Goal: Information Seeking & Learning: Learn about a topic

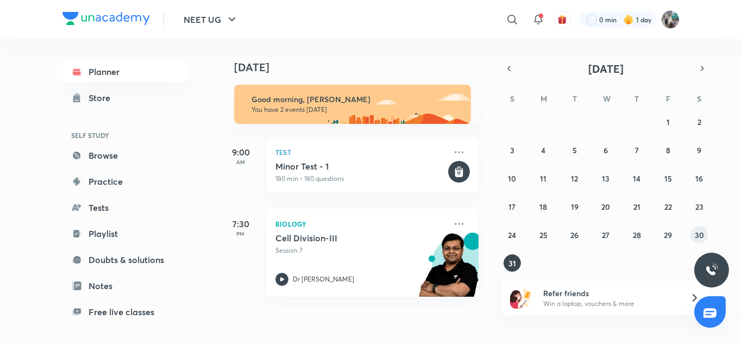
click at [701, 236] on abbr "30" at bounding box center [699, 235] width 9 height 10
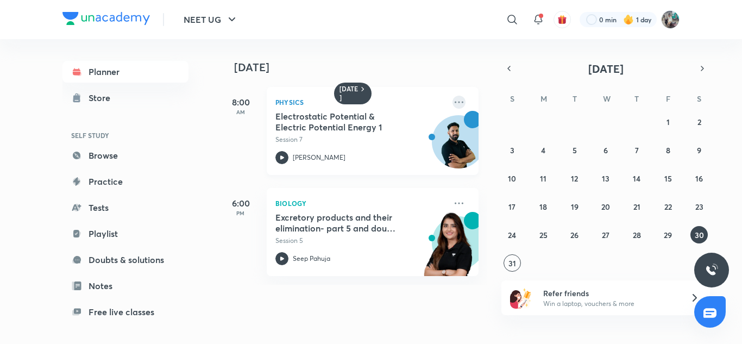
click at [453, 101] on icon at bounding box center [459, 102] width 13 height 13
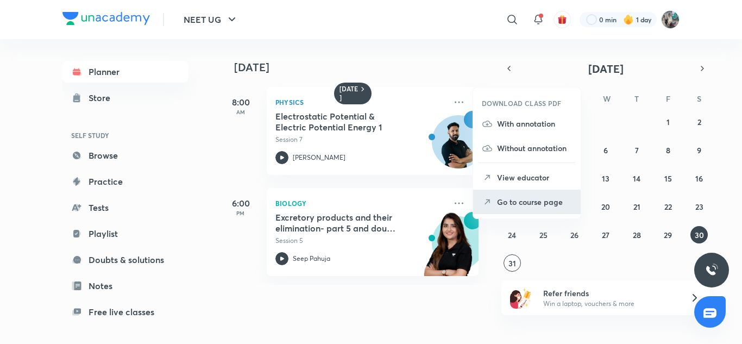
click at [507, 197] on p "Go to course page" at bounding box center [534, 201] width 75 height 11
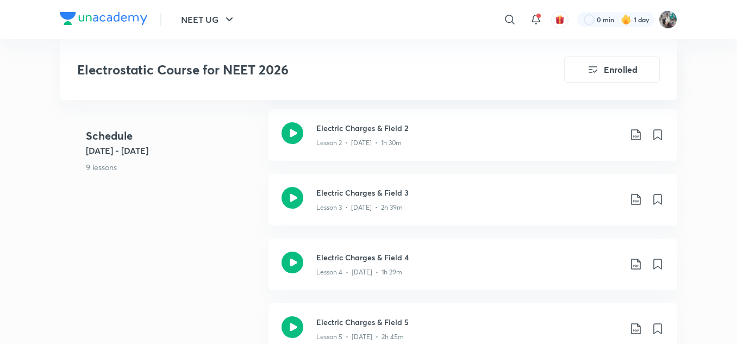
scroll to position [638, 0]
click at [386, 188] on h3 "Electric Charges & Field 3" at bounding box center [468, 193] width 304 height 11
